Goal: Information Seeking & Learning: Learn about a topic

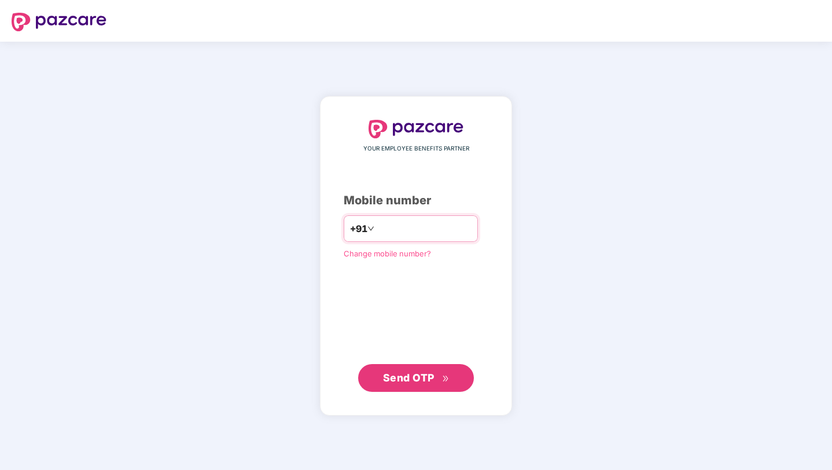
type input "**********"
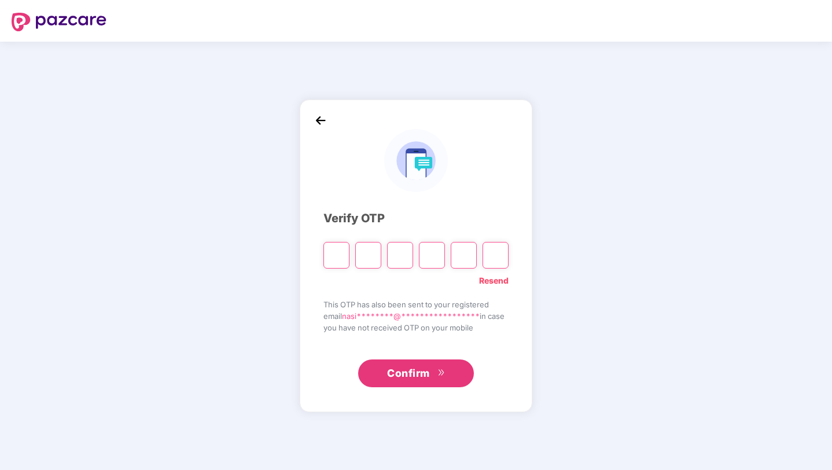
type input "*"
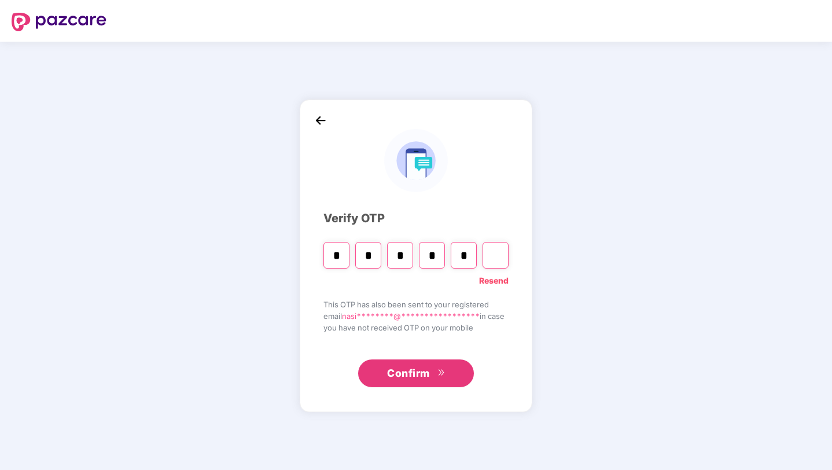
type input "*"
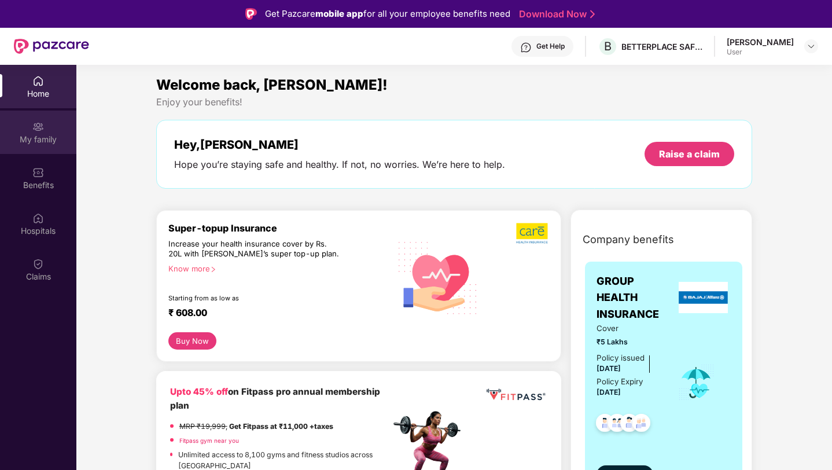
click at [34, 134] on div "My family" at bounding box center [38, 140] width 76 height 12
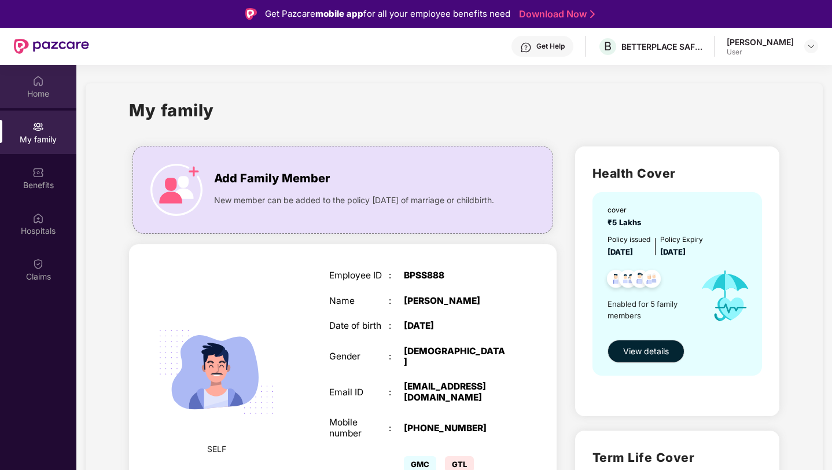
click at [35, 89] on div "Home" at bounding box center [38, 94] width 76 height 12
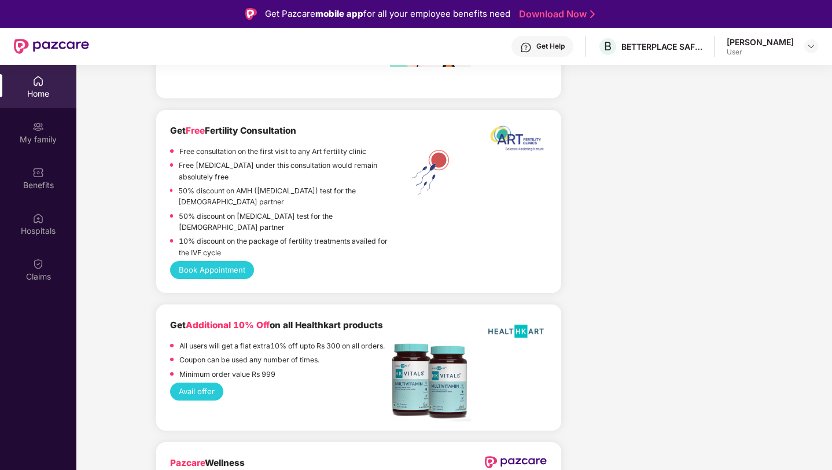
scroll to position [2341, 0]
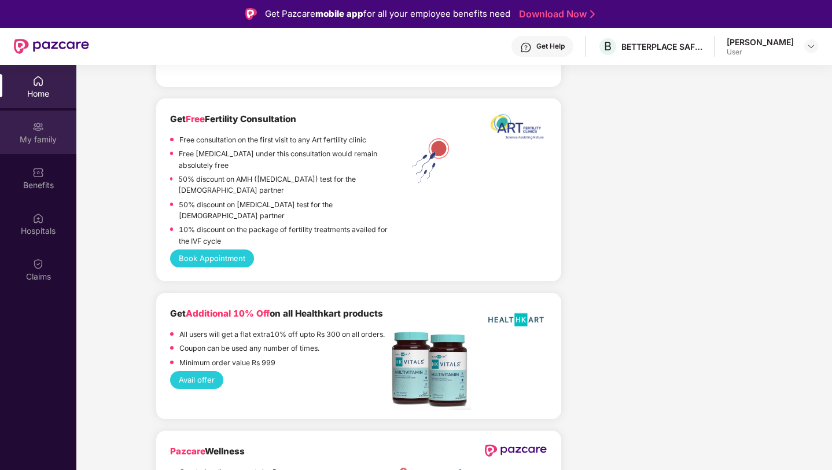
click at [31, 148] on div "My family" at bounding box center [38, 131] width 76 height 43
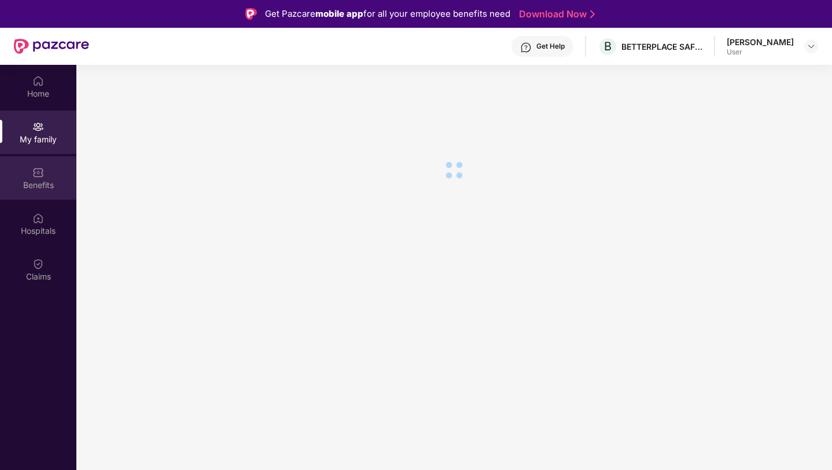
click at [30, 186] on div "Benefits" at bounding box center [38, 185] width 76 height 12
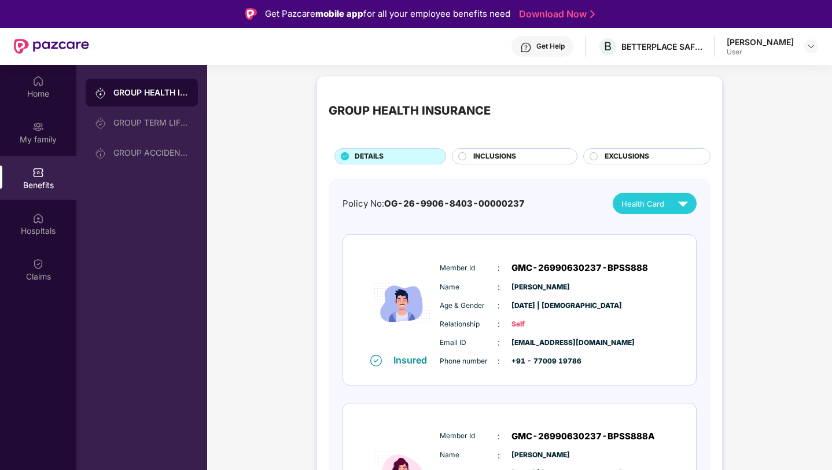
click at [473, 158] on span "INCLUSIONS" at bounding box center [494, 156] width 43 height 11
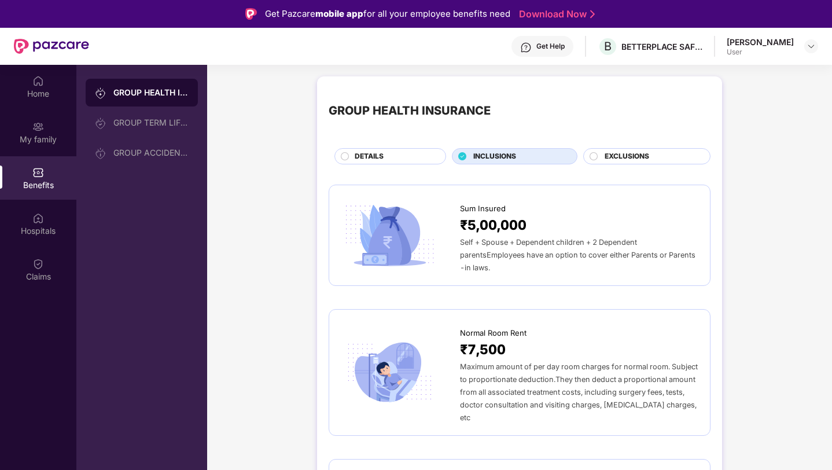
click at [632, 160] on span "EXCLUSIONS" at bounding box center [626, 156] width 45 height 11
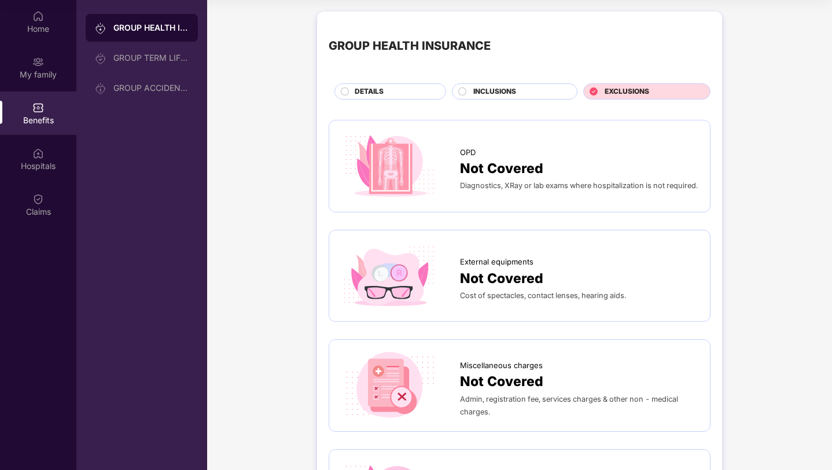
click at [528, 98] on div "INCLUSIONS" at bounding box center [519, 92] width 104 height 13
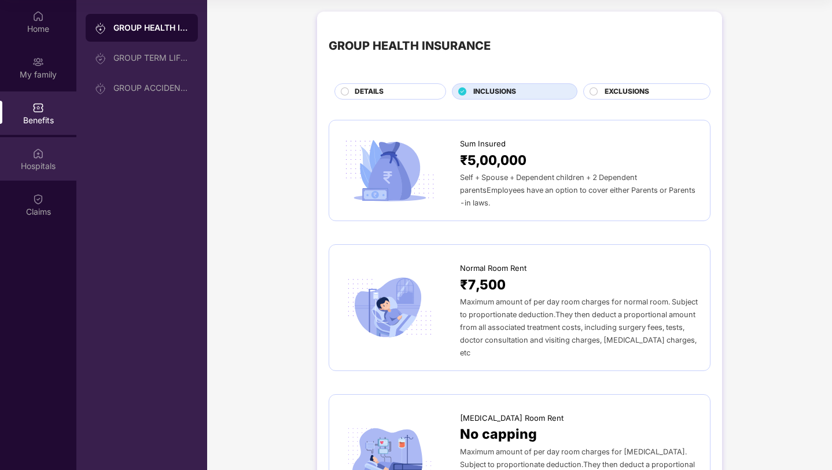
click at [32, 161] on div "Hospitals" at bounding box center [38, 166] width 76 height 12
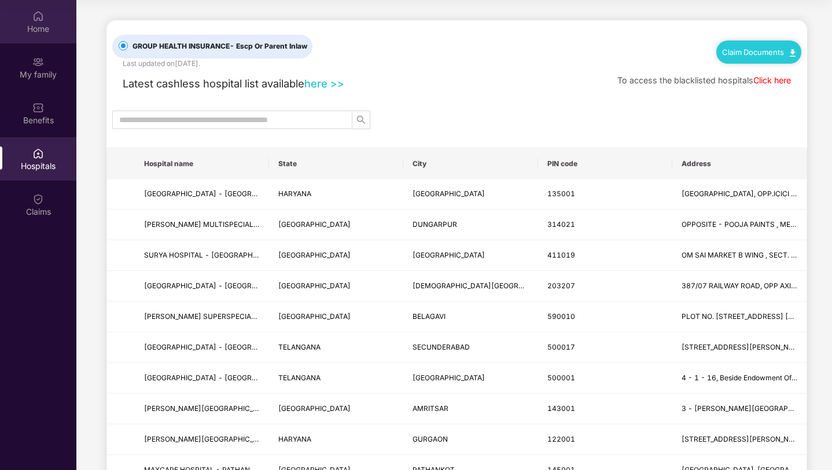
click at [36, 16] on img at bounding box center [38, 16] width 12 height 12
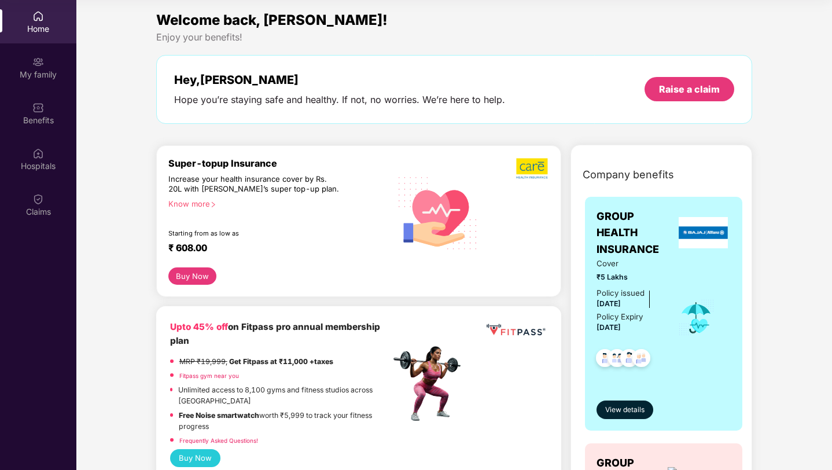
click at [202, 201] on div "Know more" at bounding box center [275, 203] width 215 height 8
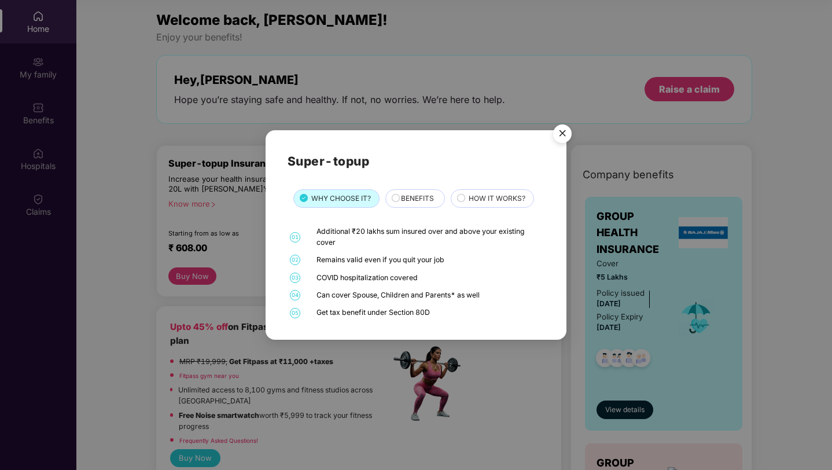
click at [405, 191] on div "BENEFITS" at bounding box center [415, 198] width 60 height 19
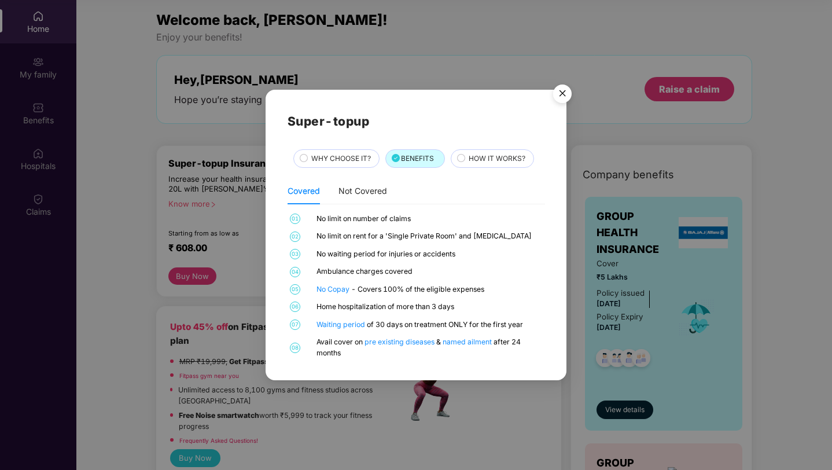
click at [479, 157] on span "HOW IT WORKS?" at bounding box center [496, 158] width 57 height 11
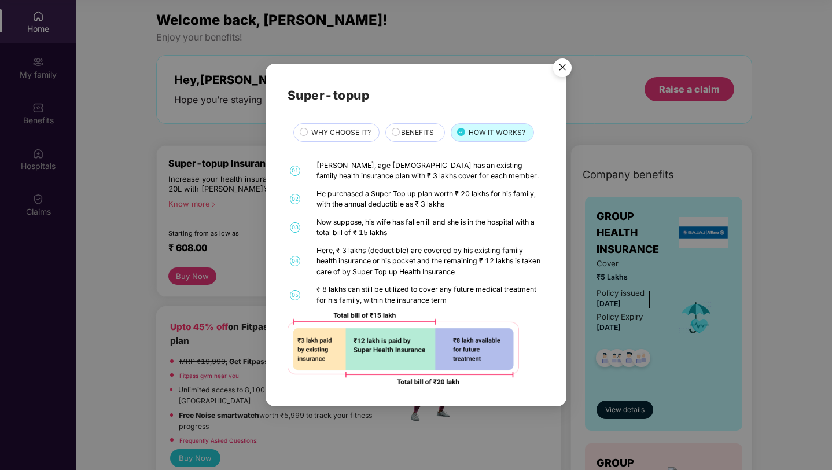
click at [564, 62] on img "Close" at bounding box center [562, 69] width 32 height 32
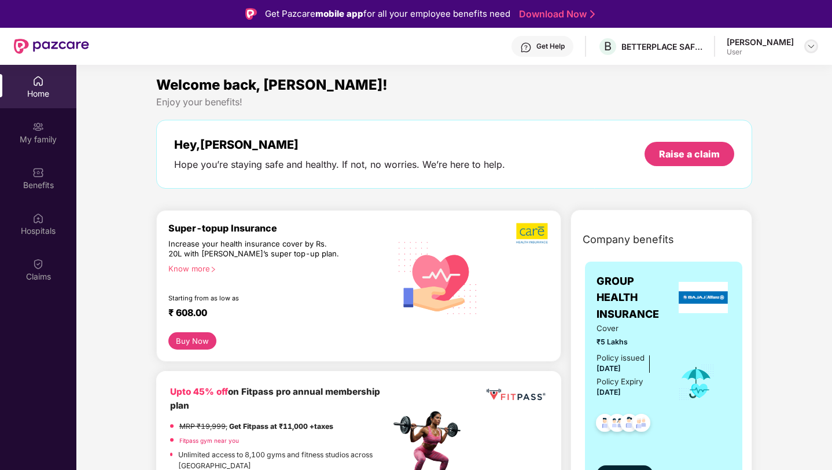
click at [804, 46] on div at bounding box center [811, 46] width 14 height 14
click at [601, 106] on div "Enjoy your benefits!" at bounding box center [454, 102] width 596 height 12
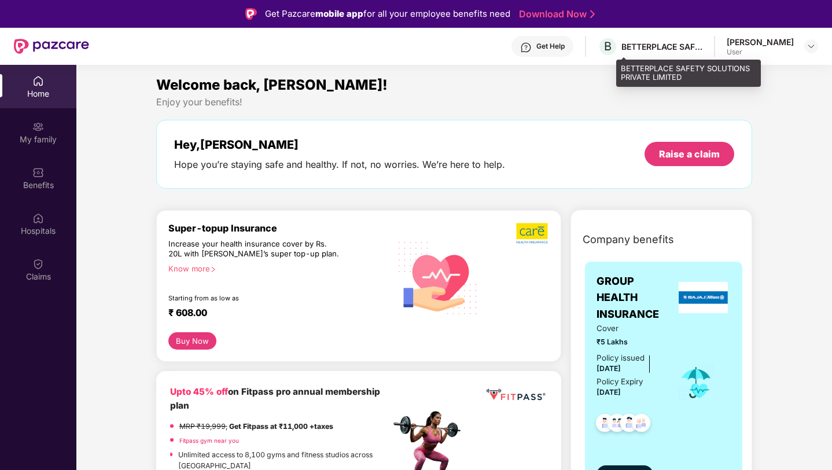
click at [652, 50] on div "BETTERPLACE SAFETY SOLUTIONS PRIVATE LIMITED" at bounding box center [661, 46] width 81 height 11
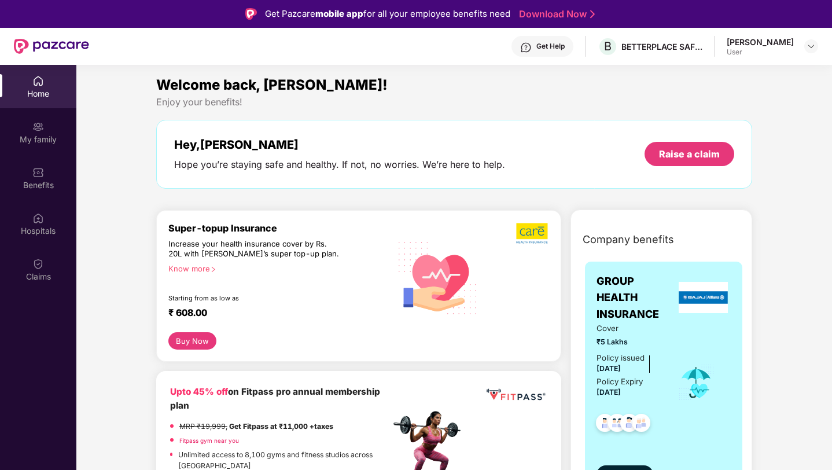
click at [758, 41] on div "[PERSON_NAME]" at bounding box center [759, 41] width 67 height 11
click at [810, 47] on img at bounding box center [810, 46] width 9 height 9
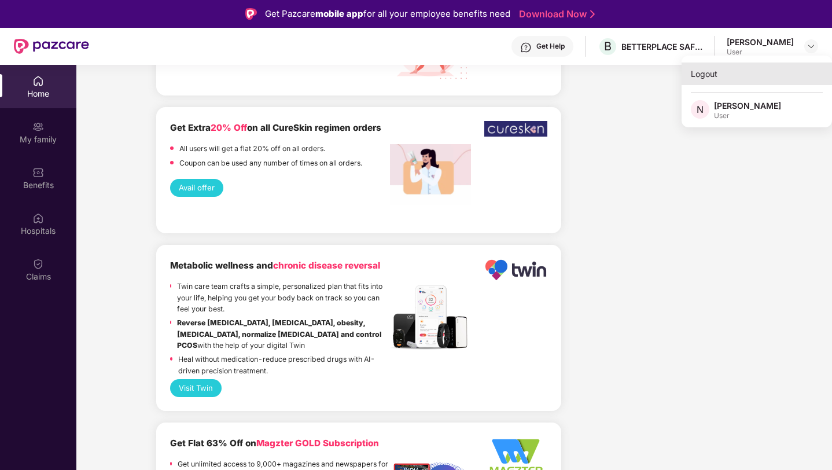
click at [701, 72] on div "Logout" at bounding box center [756, 73] width 150 height 23
